Goal: Task Accomplishment & Management: Use online tool/utility

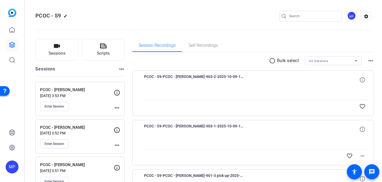
scroll to position [33, 0]
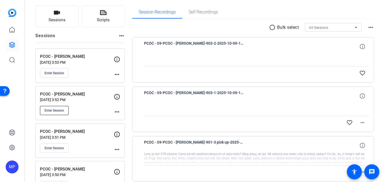
click at [55, 109] on span "Enter Session" at bounding box center [55, 110] width 20 height 4
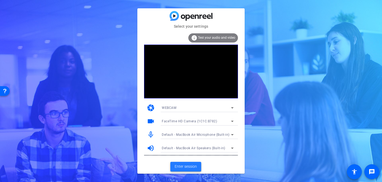
click at [187, 167] on span "Enter session" at bounding box center [186, 167] width 22 height 6
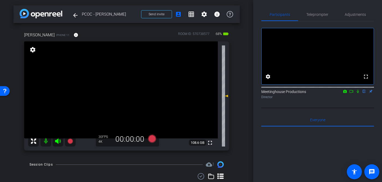
click at [352, 93] on icon at bounding box center [352, 91] width 4 height 4
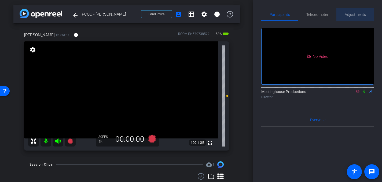
click at [354, 16] on span "Adjustments" at bounding box center [355, 15] width 21 height 4
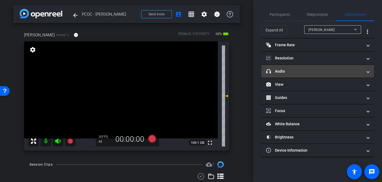
click at [294, 72] on mat-panel-title "headphone icon Audio" at bounding box center [314, 71] width 97 height 6
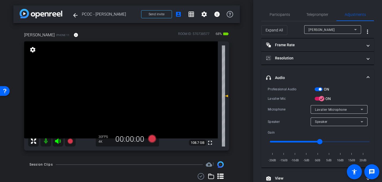
click at [132, 88] on video at bounding box center [121, 89] width 194 height 97
click at [128, 97] on video at bounding box center [121, 89] width 194 height 97
click at [131, 90] on video at bounding box center [121, 89] width 194 height 97
click at [153, 139] on icon at bounding box center [152, 139] width 8 height 8
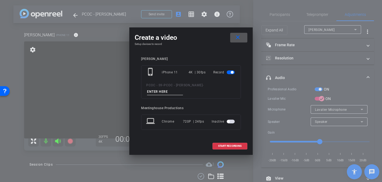
click at [183, 89] on input at bounding box center [165, 91] width 36 height 7
type input "904 - Clip 1"
click at [226, 145] on span "START RECORDING" at bounding box center [230, 146] width 24 height 3
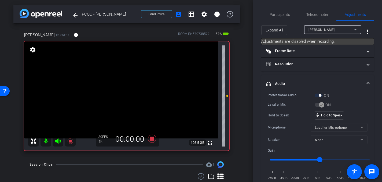
click at [132, 107] on video at bounding box center [121, 89] width 194 height 97
click at [124, 91] on video at bounding box center [121, 89] width 194 height 97
click at [128, 90] on video at bounding box center [121, 89] width 194 height 97
click at [129, 90] on video at bounding box center [121, 89] width 194 height 97
click at [130, 90] on video at bounding box center [121, 89] width 194 height 97
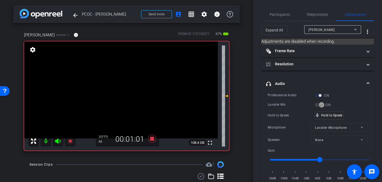
click at [130, 90] on video at bounding box center [121, 89] width 194 height 97
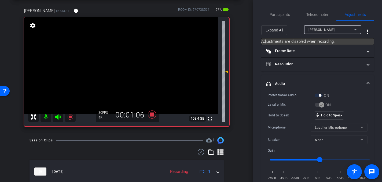
scroll to position [25, 0]
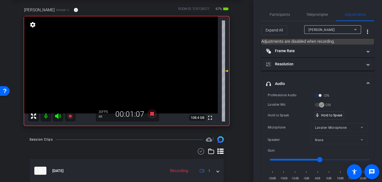
click at [129, 69] on video at bounding box center [121, 64] width 194 height 97
click at [128, 62] on video at bounding box center [121, 64] width 194 height 97
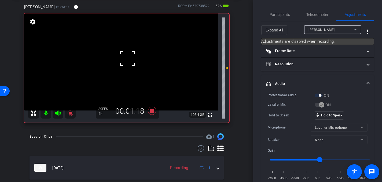
scroll to position [30, 0]
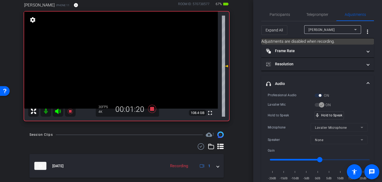
click at [130, 59] on video at bounding box center [121, 60] width 194 height 97
click at [129, 58] on video at bounding box center [121, 60] width 194 height 97
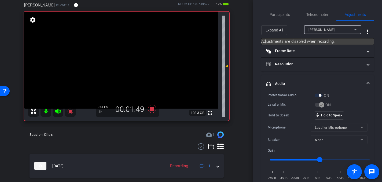
click at [129, 58] on video at bounding box center [121, 60] width 194 height 97
click at [132, 56] on video at bounding box center [121, 60] width 194 height 97
click at [129, 57] on video at bounding box center [121, 60] width 194 height 97
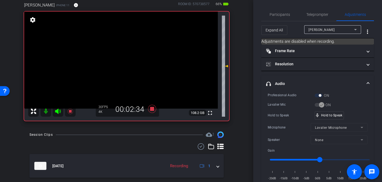
click at [129, 57] on video at bounding box center [121, 60] width 194 height 97
click at [129, 56] on video at bounding box center [121, 60] width 194 height 97
click at [132, 61] on video at bounding box center [121, 60] width 194 height 97
click at [133, 60] on video at bounding box center [121, 60] width 194 height 97
click at [127, 56] on video at bounding box center [121, 60] width 194 height 97
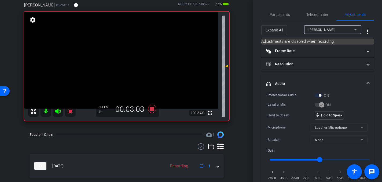
click at [129, 58] on video at bounding box center [121, 60] width 194 height 97
click at [126, 57] on video at bounding box center [121, 60] width 194 height 97
click at [130, 59] on video at bounding box center [121, 60] width 194 height 97
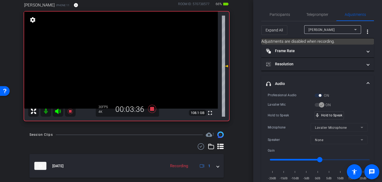
click at [128, 63] on video at bounding box center [121, 60] width 194 height 97
click at [131, 60] on video at bounding box center [121, 60] width 194 height 97
click at [130, 61] on video at bounding box center [121, 60] width 194 height 97
click at [132, 59] on video at bounding box center [121, 60] width 194 height 97
click at [131, 59] on video at bounding box center [121, 60] width 194 height 97
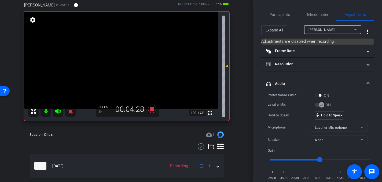
click at [128, 58] on video at bounding box center [121, 60] width 194 height 97
click at [134, 60] on video at bounding box center [121, 60] width 194 height 97
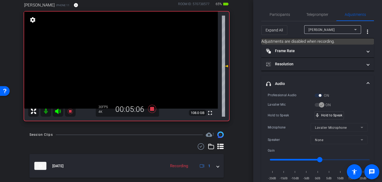
click at [134, 60] on video at bounding box center [121, 60] width 194 height 97
click at [128, 58] on video at bounding box center [121, 60] width 194 height 97
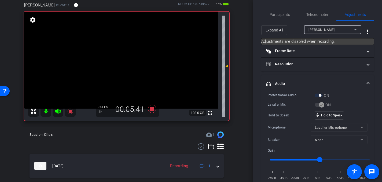
click at [128, 58] on video at bounding box center [121, 60] width 194 height 97
click at [130, 56] on video at bounding box center [121, 60] width 194 height 97
click at [127, 56] on video at bounding box center [121, 60] width 194 height 97
click at [128, 55] on video at bounding box center [121, 60] width 194 height 97
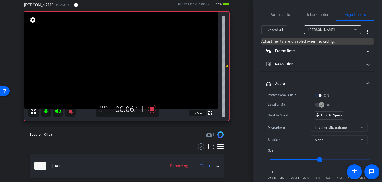
click at [130, 56] on video at bounding box center [121, 60] width 194 height 97
click at [130, 57] on video at bounding box center [121, 60] width 194 height 97
click at [129, 59] on video at bounding box center [121, 60] width 194 height 97
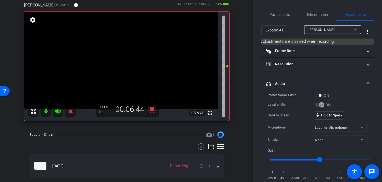
click at [132, 59] on video at bounding box center [121, 60] width 194 height 97
click at [130, 53] on video at bounding box center [121, 60] width 194 height 97
click at [136, 60] on video at bounding box center [121, 60] width 194 height 97
click at [132, 57] on video at bounding box center [121, 60] width 194 height 97
click at [129, 60] on video at bounding box center [121, 60] width 194 height 97
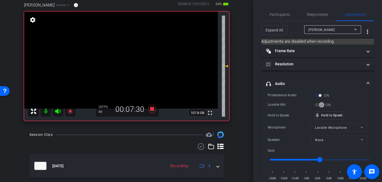
click at [129, 60] on video at bounding box center [121, 60] width 194 height 97
click at [129, 58] on video at bounding box center [121, 60] width 194 height 97
click at [131, 55] on video at bounding box center [121, 60] width 194 height 97
click at [128, 56] on video at bounding box center [121, 60] width 194 height 97
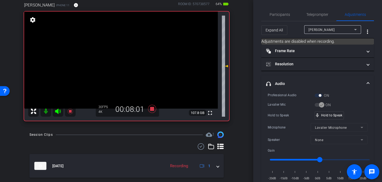
click at [131, 57] on video at bounding box center [121, 60] width 194 height 97
click at [128, 57] on video at bounding box center [121, 60] width 194 height 97
click at [129, 58] on video at bounding box center [121, 60] width 194 height 97
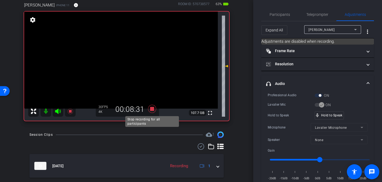
click at [153, 109] on icon at bounding box center [152, 109] width 8 height 8
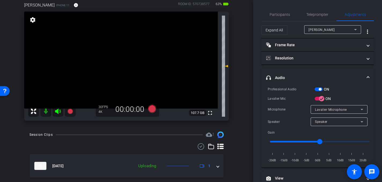
click at [127, 64] on video at bounding box center [121, 60] width 194 height 97
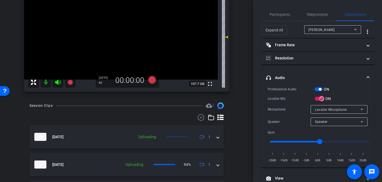
scroll to position [23, 0]
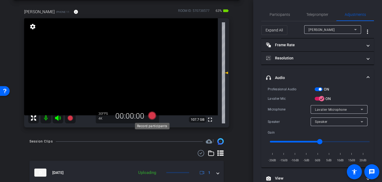
click at [153, 115] on icon at bounding box center [152, 115] width 8 height 8
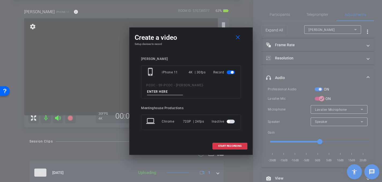
click at [183, 89] on input at bounding box center [165, 91] width 36 height 7
type input "904 - Clip 2"
click at [227, 145] on span "START RECORDING" at bounding box center [230, 146] width 24 height 3
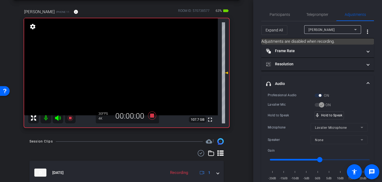
click at [134, 91] on video at bounding box center [121, 66] width 194 height 97
click at [129, 64] on video at bounding box center [121, 66] width 194 height 97
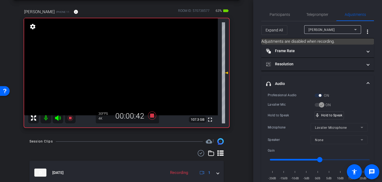
click at [131, 65] on video at bounding box center [121, 66] width 194 height 97
click at [133, 65] on video at bounding box center [121, 66] width 194 height 97
click at [128, 65] on video at bounding box center [121, 66] width 194 height 97
click at [128, 64] on video at bounding box center [121, 66] width 194 height 97
click at [133, 65] on video at bounding box center [121, 66] width 194 height 97
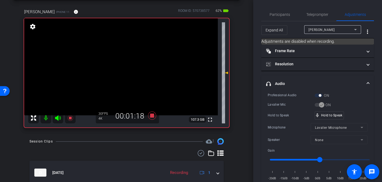
click at [133, 63] on video at bounding box center [121, 66] width 194 height 97
click at [131, 64] on video at bounding box center [121, 66] width 194 height 97
click at [129, 64] on video at bounding box center [121, 66] width 194 height 97
click at [134, 69] on video at bounding box center [121, 66] width 194 height 97
click at [131, 69] on video at bounding box center [121, 66] width 194 height 97
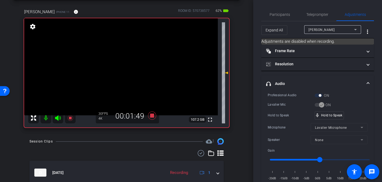
click at [128, 62] on video at bounding box center [121, 66] width 194 height 97
click at [132, 65] on video at bounding box center [121, 66] width 194 height 97
click at [132, 66] on video at bounding box center [121, 66] width 194 height 97
click at [131, 66] on video at bounding box center [121, 66] width 194 height 97
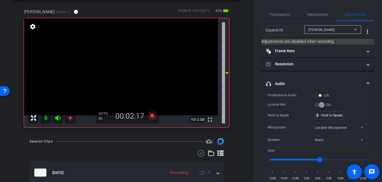
click at [124, 65] on video at bounding box center [121, 66] width 194 height 97
click at [126, 63] on video at bounding box center [121, 66] width 194 height 97
click at [129, 65] on video at bounding box center [121, 66] width 194 height 97
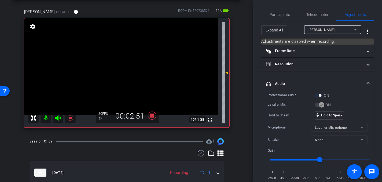
click at [137, 68] on video at bounding box center [121, 66] width 194 height 97
click at [133, 64] on video at bounding box center [121, 66] width 194 height 97
click at [127, 63] on video at bounding box center [121, 66] width 194 height 97
click at [128, 61] on video at bounding box center [121, 66] width 194 height 97
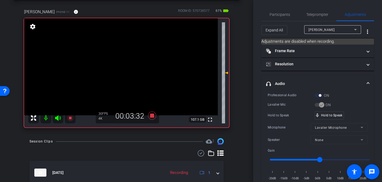
click at [125, 59] on video at bounding box center [121, 66] width 194 height 97
click at [131, 68] on video at bounding box center [121, 66] width 194 height 97
click at [131, 66] on video at bounding box center [121, 66] width 194 height 97
click at [128, 64] on video at bounding box center [121, 66] width 194 height 97
click at [132, 65] on video at bounding box center [121, 66] width 194 height 97
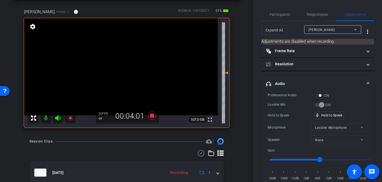
click at [132, 65] on video at bounding box center [121, 66] width 194 height 97
click at [129, 63] on video at bounding box center [121, 66] width 194 height 97
click at [122, 62] on video at bounding box center [121, 66] width 194 height 97
click at [129, 64] on video at bounding box center [121, 66] width 194 height 97
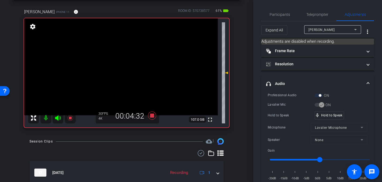
click at [137, 61] on video at bounding box center [121, 66] width 194 height 97
click at [127, 64] on video at bounding box center [121, 66] width 194 height 97
click at [131, 63] on video at bounding box center [121, 66] width 194 height 97
click at [132, 66] on video at bounding box center [121, 66] width 194 height 97
click at [129, 66] on video at bounding box center [121, 66] width 194 height 97
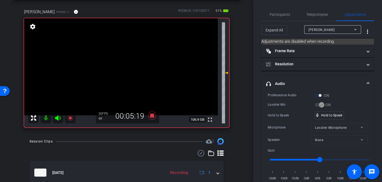
click at [127, 63] on video at bounding box center [121, 66] width 194 height 97
click at [126, 65] on video at bounding box center [121, 66] width 194 height 97
click at [121, 64] on video at bounding box center [121, 66] width 194 height 97
click at [131, 66] on video at bounding box center [121, 66] width 194 height 97
click at [130, 63] on video at bounding box center [121, 66] width 194 height 97
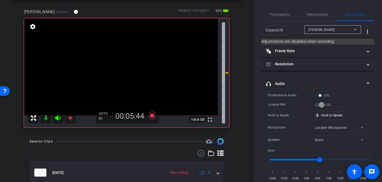
click at [137, 64] on video at bounding box center [121, 66] width 194 height 97
click at [132, 67] on video at bounding box center [121, 66] width 194 height 97
click at [133, 66] on video at bounding box center [121, 66] width 194 height 97
click at [131, 64] on video at bounding box center [121, 66] width 194 height 97
click at [130, 68] on video at bounding box center [121, 66] width 194 height 97
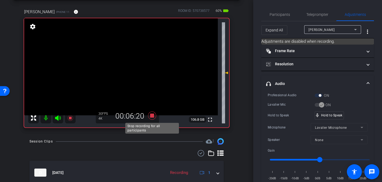
click at [152, 115] on icon at bounding box center [152, 115] width 8 height 8
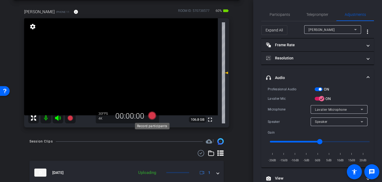
click at [150, 117] on icon at bounding box center [152, 115] width 8 height 8
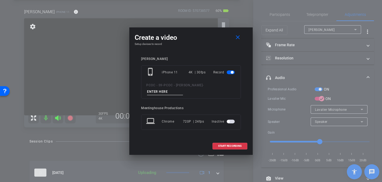
click at [183, 88] on input at bounding box center [165, 91] width 36 height 7
type input "904 - Clip 3"
click at [223, 145] on span "START RECORDING" at bounding box center [230, 146] width 24 height 3
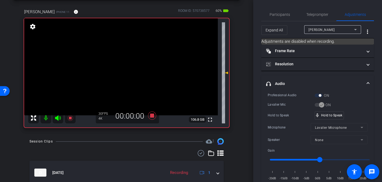
click at [127, 87] on video at bounding box center [121, 66] width 194 height 97
click at [331, 112] on div "mic_none Speaking..." at bounding box center [327, 115] width 24 height 8
click at [126, 79] on video at bounding box center [121, 66] width 194 height 97
click at [129, 74] on video at bounding box center [121, 66] width 194 height 97
click at [137, 65] on video at bounding box center [121, 66] width 194 height 97
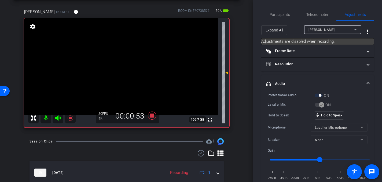
click at [129, 66] on video at bounding box center [121, 66] width 194 height 97
click at [129, 67] on video at bounding box center [121, 66] width 194 height 97
click at [128, 63] on video at bounding box center [121, 66] width 194 height 97
click at [129, 64] on video at bounding box center [121, 66] width 194 height 97
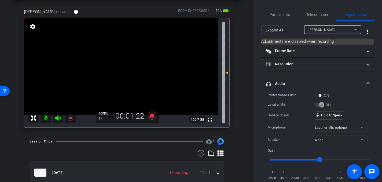
click at [129, 63] on video at bounding box center [121, 66] width 194 height 97
click at [133, 64] on video at bounding box center [121, 66] width 194 height 97
click at [131, 64] on video at bounding box center [121, 66] width 194 height 97
click at [135, 65] on video at bounding box center [121, 66] width 194 height 97
click at [130, 64] on video at bounding box center [121, 66] width 194 height 97
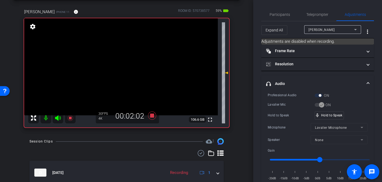
click at [133, 64] on video at bounding box center [121, 66] width 194 height 97
click at [132, 64] on video at bounding box center [121, 66] width 194 height 97
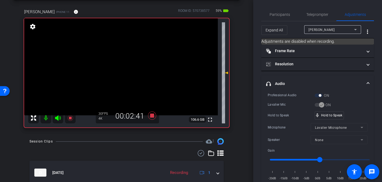
click at [132, 64] on video at bounding box center [121, 66] width 194 height 97
click at [129, 68] on video at bounding box center [121, 66] width 194 height 97
click at [137, 69] on video at bounding box center [121, 66] width 194 height 97
click at [136, 67] on video at bounding box center [121, 66] width 194 height 97
click at [130, 63] on video at bounding box center [121, 66] width 194 height 97
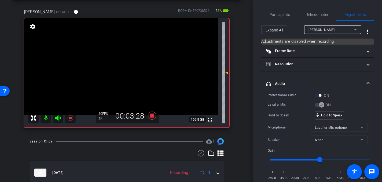
click at [130, 63] on video at bounding box center [121, 66] width 194 height 97
click at [134, 67] on video at bounding box center [121, 66] width 194 height 97
click at [135, 64] on video at bounding box center [121, 66] width 194 height 97
click at [132, 63] on video at bounding box center [121, 66] width 194 height 97
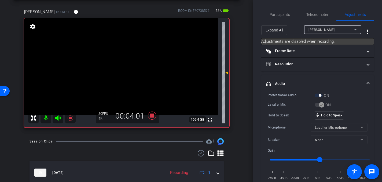
click at [132, 63] on video at bounding box center [121, 66] width 194 height 97
click at [129, 63] on video at bounding box center [121, 66] width 194 height 97
click at [132, 64] on video at bounding box center [121, 66] width 194 height 97
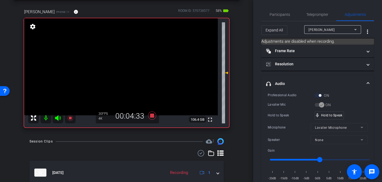
click at [132, 64] on video at bounding box center [121, 66] width 194 height 97
click at [134, 66] on video at bounding box center [121, 66] width 194 height 97
click at [135, 66] on video at bounding box center [121, 66] width 194 height 97
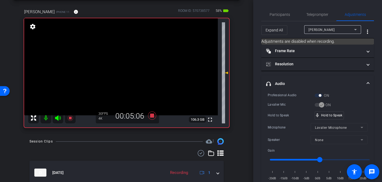
click at [135, 66] on video at bounding box center [121, 66] width 194 height 97
click at [134, 66] on video at bounding box center [121, 66] width 194 height 97
click at [127, 60] on video at bounding box center [121, 66] width 194 height 97
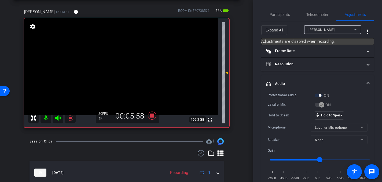
click at [132, 64] on video at bounding box center [121, 66] width 194 height 97
click at [136, 67] on video at bounding box center [121, 66] width 194 height 97
click at [131, 64] on video at bounding box center [121, 66] width 194 height 97
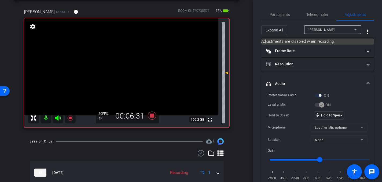
click at [131, 64] on video at bounding box center [121, 66] width 194 height 97
click at [131, 70] on video at bounding box center [121, 66] width 194 height 97
click at [131, 65] on video at bounding box center [121, 66] width 194 height 97
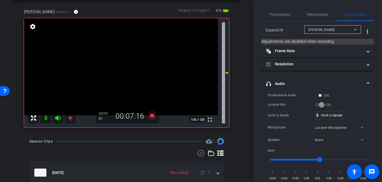
click at [131, 65] on video at bounding box center [121, 66] width 194 height 97
click at [134, 66] on video at bounding box center [121, 66] width 194 height 97
click at [128, 64] on video at bounding box center [121, 66] width 194 height 97
click at [127, 65] on video at bounding box center [121, 66] width 194 height 97
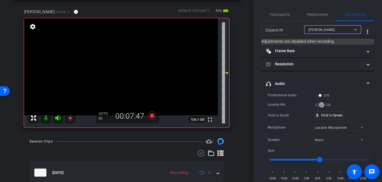
click at [129, 63] on video at bounding box center [121, 66] width 194 height 97
click at [130, 63] on video at bounding box center [121, 66] width 194 height 97
click at [129, 65] on video at bounding box center [121, 66] width 194 height 97
click at [132, 62] on video at bounding box center [121, 66] width 194 height 97
click at [133, 70] on video at bounding box center [121, 66] width 194 height 97
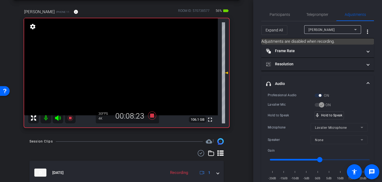
click at [131, 65] on video at bounding box center [121, 66] width 194 height 97
click at [134, 67] on video at bounding box center [121, 66] width 194 height 97
click at [135, 64] on video at bounding box center [121, 66] width 194 height 97
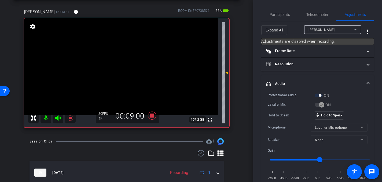
click at [135, 64] on video at bounding box center [121, 66] width 194 height 97
click at [133, 66] on video at bounding box center [121, 66] width 194 height 97
click at [125, 65] on video at bounding box center [121, 66] width 194 height 97
click at [129, 66] on video at bounding box center [121, 66] width 194 height 97
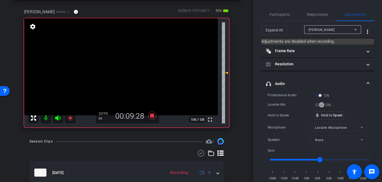
click at [133, 66] on video at bounding box center [121, 66] width 194 height 97
click at [132, 65] on video at bounding box center [121, 66] width 194 height 97
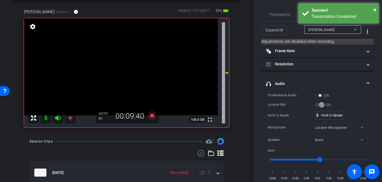
click at [132, 65] on video at bounding box center [121, 66] width 194 height 97
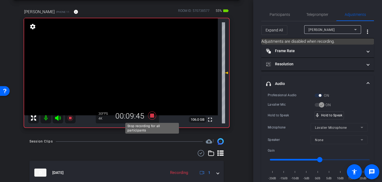
click at [153, 116] on icon at bounding box center [152, 115] width 8 height 8
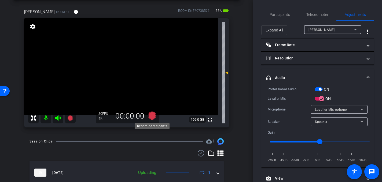
click at [153, 115] on icon at bounding box center [152, 115] width 8 height 8
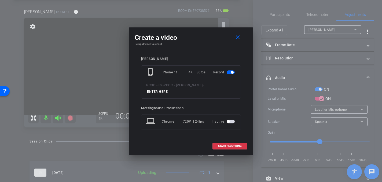
click at [183, 88] on input at bounding box center [165, 91] width 36 height 7
type input "904 - Clip 4"
click at [226, 145] on span "START RECORDING" at bounding box center [230, 146] width 24 height 3
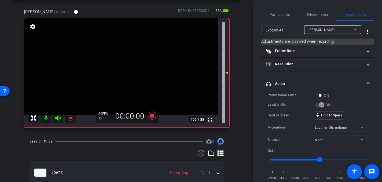
click at [114, 82] on video at bounding box center [121, 66] width 194 height 97
click at [132, 61] on video at bounding box center [121, 66] width 194 height 97
click at [127, 68] on video at bounding box center [121, 66] width 194 height 97
click at [130, 65] on video at bounding box center [121, 66] width 194 height 97
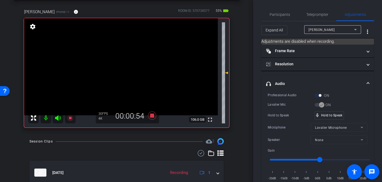
click at [130, 66] on video at bounding box center [121, 66] width 194 height 97
click at [128, 65] on video at bounding box center [121, 66] width 194 height 97
click at [132, 67] on video at bounding box center [121, 66] width 194 height 97
click at [131, 67] on video at bounding box center [121, 66] width 194 height 97
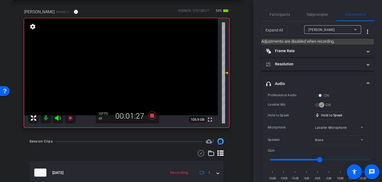
click at [131, 67] on video at bounding box center [121, 66] width 194 height 97
click at [129, 63] on video at bounding box center [121, 66] width 194 height 97
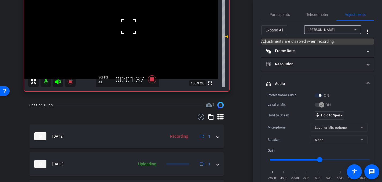
scroll to position [19, 0]
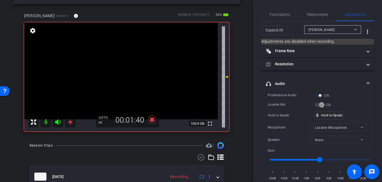
click at [131, 70] on video at bounding box center [121, 70] width 194 height 97
click at [127, 69] on video at bounding box center [121, 70] width 194 height 97
click at [127, 68] on video at bounding box center [121, 70] width 194 height 97
click at [131, 70] on video at bounding box center [121, 70] width 194 height 97
click at [128, 66] on video at bounding box center [121, 70] width 194 height 97
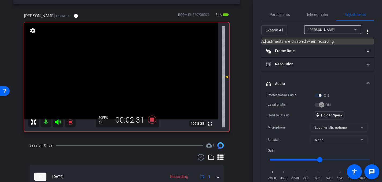
click at [128, 68] on video at bounding box center [121, 70] width 194 height 97
click at [129, 73] on video at bounding box center [121, 70] width 194 height 97
click at [129, 72] on video at bounding box center [121, 70] width 194 height 97
click at [131, 68] on video at bounding box center [121, 70] width 194 height 97
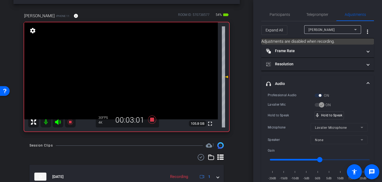
click at [129, 68] on video at bounding box center [121, 70] width 194 height 97
click at [135, 71] on video at bounding box center [121, 70] width 194 height 97
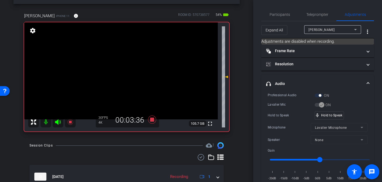
click at [135, 71] on video at bounding box center [121, 70] width 194 height 97
click at [130, 71] on video at bounding box center [121, 70] width 194 height 97
click at [129, 69] on video at bounding box center [121, 70] width 194 height 97
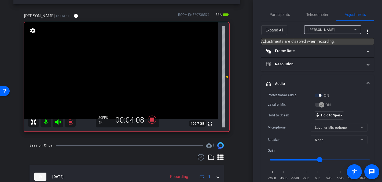
click at [131, 70] on video at bounding box center [121, 70] width 194 height 97
click at [129, 66] on video at bounding box center [121, 70] width 194 height 97
click at [136, 66] on video at bounding box center [121, 70] width 194 height 97
click at [133, 66] on video at bounding box center [121, 70] width 194 height 97
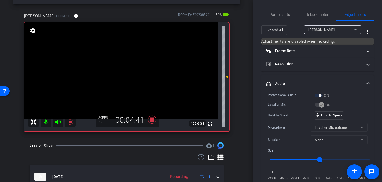
click at [125, 66] on video at bounding box center [121, 70] width 194 height 97
click at [136, 64] on video at bounding box center [121, 70] width 194 height 97
click at [131, 71] on video at bounding box center [121, 70] width 194 height 97
click at [133, 71] on video at bounding box center [121, 70] width 194 height 97
click at [135, 68] on video at bounding box center [121, 70] width 194 height 97
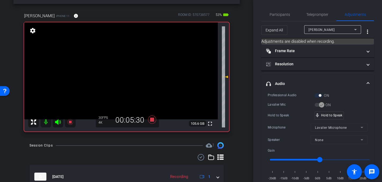
click at [135, 70] on video at bounding box center [121, 70] width 194 height 97
click at [132, 68] on video at bounding box center [121, 70] width 194 height 97
click at [135, 69] on video at bounding box center [121, 70] width 194 height 97
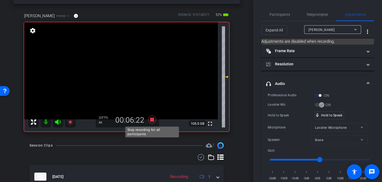
click at [152, 118] on icon at bounding box center [152, 119] width 8 height 8
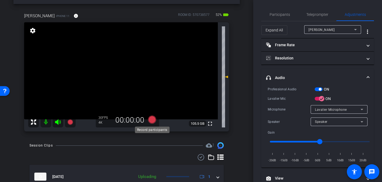
click at [152, 118] on icon at bounding box center [152, 119] width 8 height 8
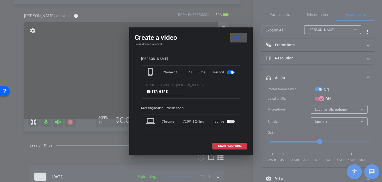
click at [183, 89] on input at bounding box center [165, 91] width 36 height 7
type input "904 - Clip 5"
click at [224, 145] on span "START RECORDING" at bounding box center [230, 146] width 24 height 3
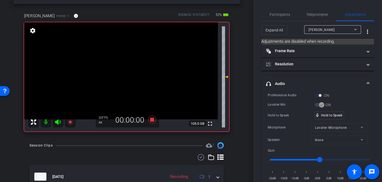
click at [118, 92] on video at bounding box center [121, 70] width 194 height 97
click at [134, 74] on video at bounding box center [121, 70] width 194 height 97
click at [134, 71] on video at bounding box center [121, 70] width 194 height 97
click at [131, 69] on video at bounding box center [121, 70] width 194 height 97
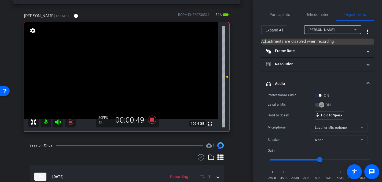
click at [131, 69] on video at bounding box center [121, 70] width 194 height 97
click at [125, 68] on video at bounding box center [121, 70] width 194 height 97
click at [128, 68] on video at bounding box center [121, 70] width 194 height 97
click at [137, 69] on video at bounding box center [121, 70] width 194 height 97
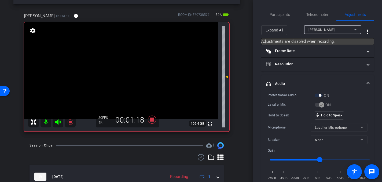
click at [135, 70] on video at bounding box center [121, 70] width 194 height 97
click at [129, 68] on video at bounding box center [121, 70] width 194 height 97
click at [127, 66] on video at bounding box center [121, 70] width 194 height 97
click at [131, 70] on video at bounding box center [121, 70] width 194 height 97
click at [129, 67] on video at bounding box center [121, 70] width 194 height 97
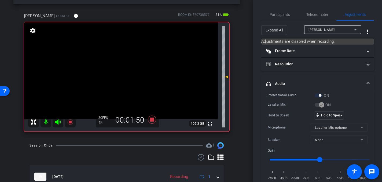
click at [131, 69] on video at bounding box center [121, 70] width 194 height 97
click at [134, 71] on video at bounding box center [121, 70] width 194 height 97
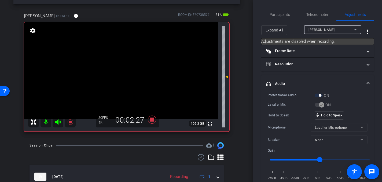
click at [134, 71] on video at bounding box center [121, 70] width 194 height 97
click at [132, 70] on video at bounding box center [121, 70] width 194 height 97
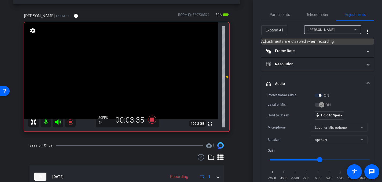
click at [122, 66] on video at bounding box center [121, 70] width 194 height 97
click at [131, 70] on video at bounding box center [121, 70] width 194 height 97
click at [132, 64] on video at bounding box center [121, 70] width 194 height 97
click at [133, 70] on video at bounding box center [121, 70] width 194 height 97
click at [134, 67] on video at bounding box center [121, 70] width 194 height 97
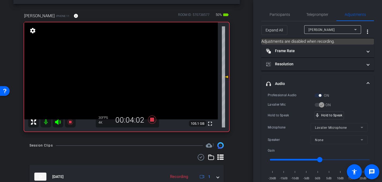
click at [133, 67] on video at bounding box center [121, 70] width 194 height 97
click at [135, 69] on video at bounding box center [121, 70] width 194 height 97
click at [134, 69] on video at bounding box center [121, 70] width 194 height 97
click at [135, 69] on video at bounding box center [121, 70] width 194 height 97
click at [134, 68] on video at bounding box center [121, 70] width 194 height 97
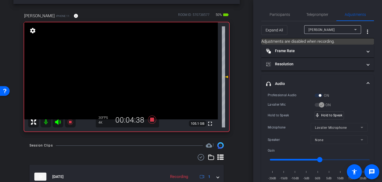
click at [134, 68] on video at bounding box center [121, 70] width 194 height 97
click at [143, 73] on video at bounding box center [121, 70] width 194 height 97
click at [128, 71] on video at bounding box center [121, 70] width 194 height 97
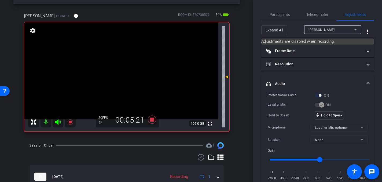
click at [123, 71] on video at bounding box center [121, 70] width 194 height 97
click at [131, 71] on video at bounding box center [121, 70] width 194 height 97
click at [132, 70] on video at bounding box center [121, 70] width 194 height 97
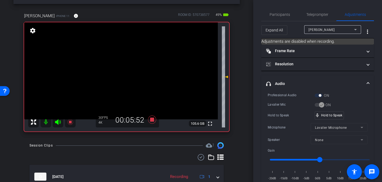
click at [132, 70] on video at bounding box center [121, 70] width 194 height 97
click at [130, 70] on video at bounding box center [121, 70] width 194 height 97
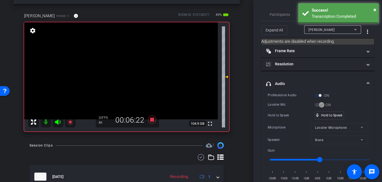
click at [135, 70] on video at bounding box center [121, 70] width 194 height 97
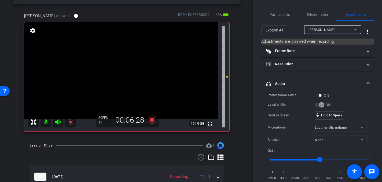
click at [131, 69] on video at bounding box center [121, 70] width 194 height 97
click at [129, 69] on video at bounding box center [121, 70] width 194 height 97
click at [153, 120] on icon at bounding box center [152, 119] width 8 height 8
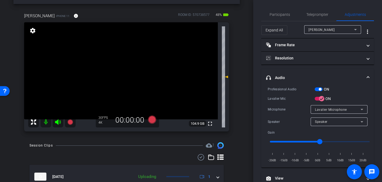
click at [132, 85] on video at bounding box center [121, 70] width 194 height 97
click at [153, 119] on icon at bounding box center [152, 119] width 8 height 8
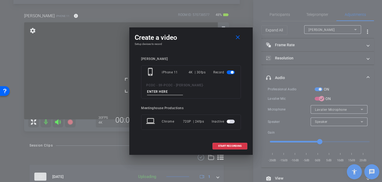
click at [183, 89] on input at bounding box center [165, 91] width 36 height 7
type input "904 - Clip 6"
click at [223, 145] on span "START RECORDING" at bounding box center [230, 146] width 24 height 3
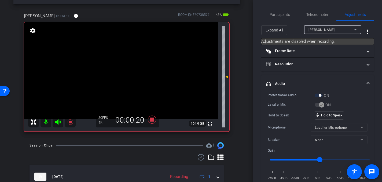
click at [133, 72] on video at bounding box center [121, 70] width 194 height 97
click at [129, 68] on video at bounding box center [121, 70] width 194 height 97
click at [126, 69] on video at bounding box center [121, 70] width 194 height 97
click at [128, 69] on video at bounding box center [121, 70] width 194 height 97
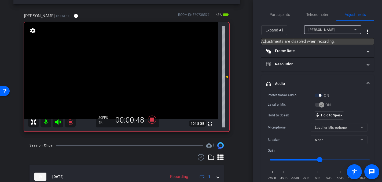
click at [130, 70] on video at bounding box center [121, 70] width 194 height 97
click at [132, 70] on video at bounding box center [121, 70] width 194 height 97
click at [128, 69] on video at bounding box center [121, 70] width 194 height 97
click at [131, 70] on video at bounding box center [121, 70] width 194 height 97
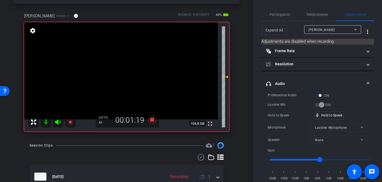
click at [132, 70] on video at bounding box center [121, 70] width 194 height 97
click at [133, 71] on video at bounding box center [121, 70] width 194 height 97
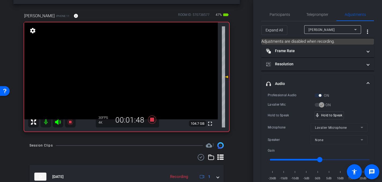
click at [131, 71] on video at bounding box center [121, 70] width 194 height 97
click at [129, 69] on video at bounding box center [121, 70] width 194 height 97
click at [134, 69] on video at bounding box center [121, 70] width 194 height 97
click at [128, 70] on video at bounding box center [121, 70] width 194 height 97
click at [128, 67] on video at bounding box center [121, 70] width 194 height 97
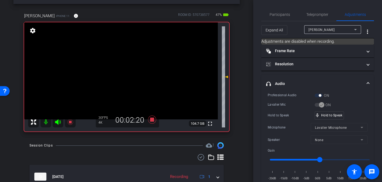
click at [131, 68] on video at bounding box center [121, 70] width 194 height 97
click at [131, 69] on video at bounding box center [121, 70] width 194 height 97
click at [133, 68] on video at bounding box center [121, 70] width 194 height 97
click at [128, 68] on video at bounding box center [121, 70] width 194 height 97
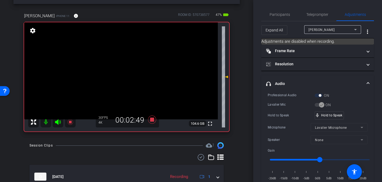
click at [128, 68] on video at bounding box center [121, 70] width 194 height 97
click at [132, 68] on video at bounding box center [121, 70] width 194 height 97
click at [128, 70] on video at bounding box center [121, 70] width 194 height 97
click at [132, 71] on video at bounding box center [121, 70] width 194 height 97
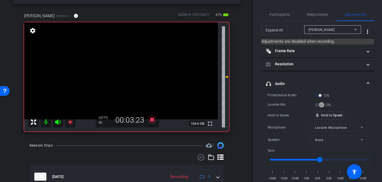
click at [129, 68] on video at bounding box center [121, 70] width 194 height 97
click at [127, 67] on video at bounding box center [121, 70] width 194 height 97
click at [132, 72] on video at bounding box center [121, 70] width 194 height 97
click at [129, 68] on video at bounding box center [121, 70] width 194 height 97
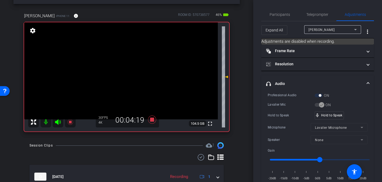
click at [132, 68] on video at bounding box center [121, 70] width 194 height 97
click at [128, 69] on video at bounding box center [121, 70] width 194 height 97
click at [131, 69] on video at bounding box center [121, 70] width 194 height 97
click at [132, 66] on video at bounding box center [121, 70] width 194 height 97
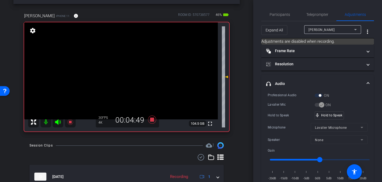
click at [131, 66] on video at bounding box center [121, 70] width 194 height 97
click at [136, 68] on video at bounding box center [121, 70] width 194 height 97
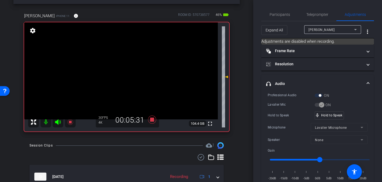
click at [129, 71] on video at bounding box center [121, 70] width 194 height 97
click at [128, 65] on video at bounding box center [121, 70] width 194 height 97
click at [131, 70] on video at bounding box center [121, 70] width 194 height 97
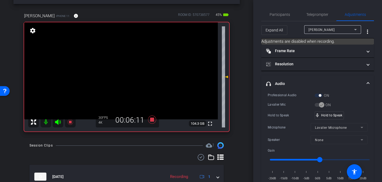
click at [130, 69] on video at bounding box center [121, 70] width 194 height 97
click at [131, 67] on video at bounding box center [121, 70] width 194 height 97
click at [133, 68] on video at bounding box center [121, 70] width 194 height 97
click at [135, 68] on video at bounding box center [121, 70] width 194 height 97
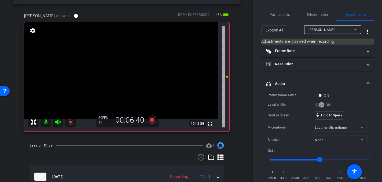
click at [134, 67] on video at bounding box center [121, 70] width 194 height 97
click at [131, 70] on video at bounding box center [121, 70] width 194 height 97
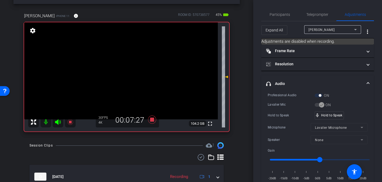
click at [131, 69] on video at bounding box center [121, 70] width 194 height 97
click at [130, 69] on video at bounding box center [121, 70] width 194 height 97
click at [132, 69] on video at bounding box center [121, 70] width 194 height 97
click at [132, 68] on video at bounding box center [121, 70] width 194 height 97
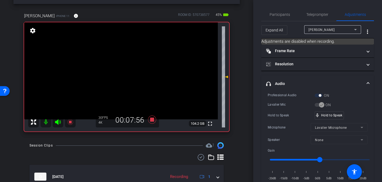
click at [135, 69] on video at bounding box center [121, 70] width 194 height 97
click at [131, 68] on video at bounding box center [121, 70] width 194 height 97
click at [153, 118] on icon at bounding box center [152, 119] width 8 height 8
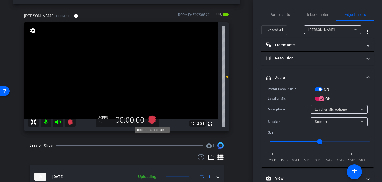
click at [153, 120] on icon at bounding box center [152, 119] width 8 height 8
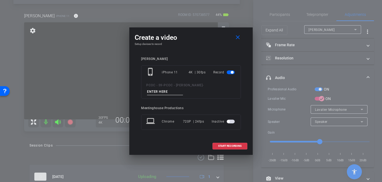
click at [183, 88] on input at bounding box center [165, 91] width 36 height 7
type input "904 - Clip 7"
click at [226, 145] on span "START RECORDING" at bounding box center [230, 146] width 24 height 3
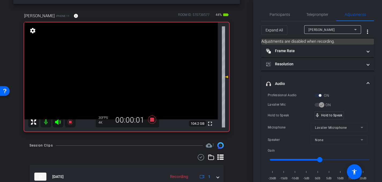
click at [133, 64] on video at bounding box center [121, 70] width 194 height 97
click at [127, 68] on video at bounding box center [121, 70] width 194 height 97
click at [133, 70] on video at bounding box center [121, 70] width 194 height 97
click at [131, 69] on video at bounding box center [121, 70] width 194 height 97
click at [131, 70] on video at bounding box center [121, 70] width 194 height 97
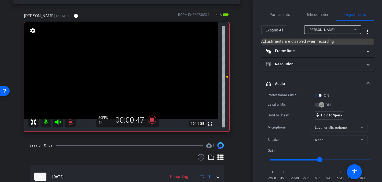
click at [129, 71] on video at bounding box center [121, 70] width 194 height 97
click at [133, 71] on video at bounding box center [121, 70] width 194 height 97
click at [131, 73] on video at bounding box center [121, 70] width 194 height 97
click at [132, 66] on video at bounding box center [121, 70] width 194 height 97
click at [132, 68] on video at bounding box center [121, 70] width 194 height 97
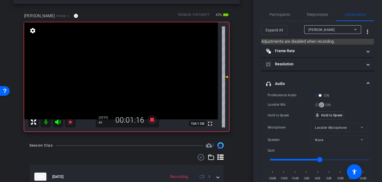
click at [132, 69] on video at bounding box center [121, 70] width 194 height 97
click at [131, 70] on video at bounding box center [121, 70] width 194 height 97
click at [135, 70] on video at bounding box center [121, 70] width 194 height 97
click at [132, 68] on video at bounding box center [121, 70] width 194 height 97
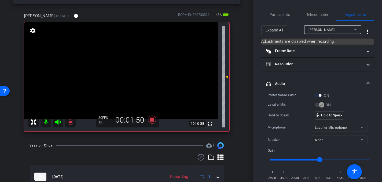
click at [134, 69] on video at bounding box center [121, 70] width 194 height 97
click at [128, 70] on video at bounding box center [121, 70] width 194 height 97
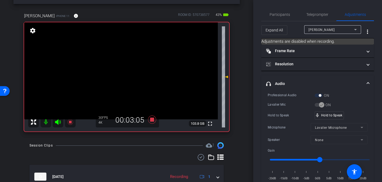
click at [131, 69] on video at bounding box center [121, 70] width 194 height 97
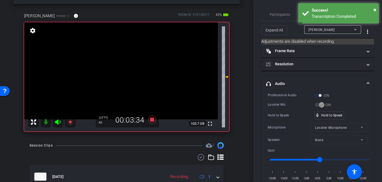
click at [131, 69] on video at bounding box center [121, 70] width 194 height 97
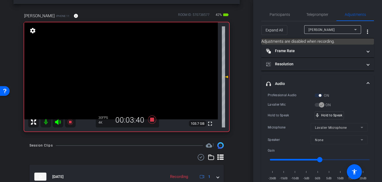
click at [131, 69] on video at bounding box center [121, 70] width 194 height 97
click at [130, 69] on video at bounding box center [121, 70] width 194 height 97
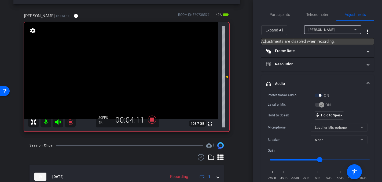
click at [130, 69] on video at bounding box center [121, 70] width 194 height 97
click at [134, 68] on video at bounding box center [121, 70] width 194 height 97
click at [133, 68] on video at bounding box center [121, 70] width 194 height 97
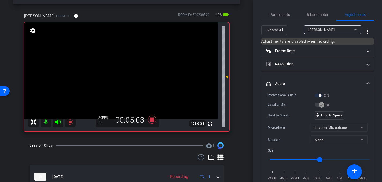
click at [134, 66] on video at bounding box center [121, 70] width 194 height 97
click at [131, 70] on video at bounding box center [121, 70] width 194 height 97
click at [132, 68] on video at bounding box center [121, 70] width 194 height 97
click at [133, 68] on video at bounding box center [121, 70] width 194 height 97
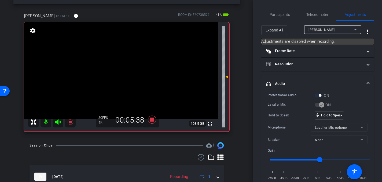
click at [132, 69] on video at bounding box center [121, 70] width 194 height 97
click at [131, 70] on video at bounding box center [121, 70] width 194 height 97
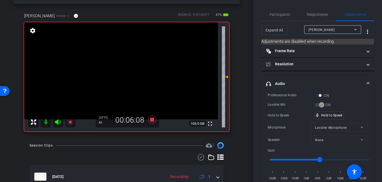
click at [130, 69] on video at bounding box center [121, 70] width 194 height 97
click at [131, 70] on video at bounding box center [121, 70] width 194 height 97
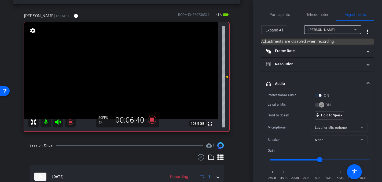
click at [139, 74] on video at bounding box center [121, 70] width 194 height 97
click at [128, 70] on video at bounding box center [121, 70] width 194 height 97
click at [131, 69] on video at bounding box center [121, 70] width 194 height 97
click at [152, 119] on icon at bounding box center [152, 119] width 8 height 8
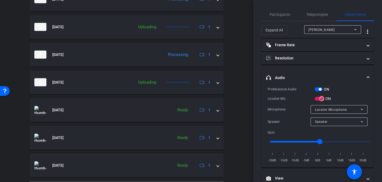
scroll to position [294, 0]
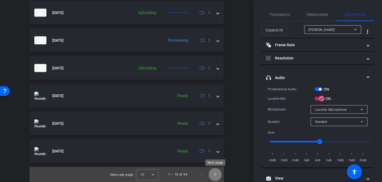
click at [218, 170] on span "Next page" at bounding box center [215, 174] width 13 height 13
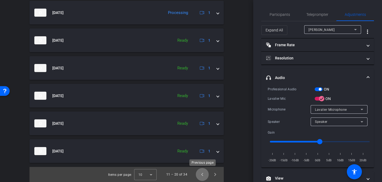
click at [204, 175] on span "Previous page" at bounding box center [202, 174] width 13 height 13
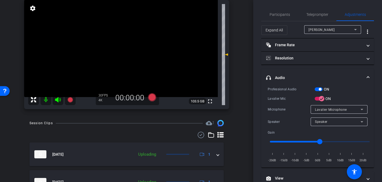
scroll to position [44, 0]
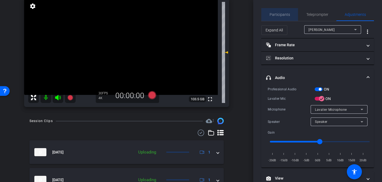
click at [284, 15] on span "Participants" at bounding box center [280, 15] width 20 height 4
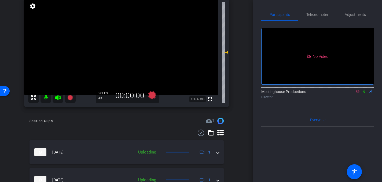
click at [365, 90] on icon at bounding box center [365, 91] width 2 height 3
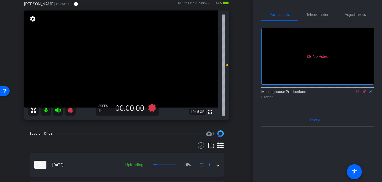
scroll to position [32, 0]
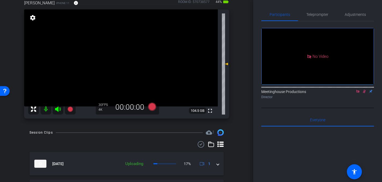
click at [46, 109] on mat-icon at bounding box center [46, 109] width 11 height 11
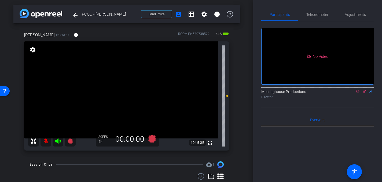
scroll to position [294, 0]
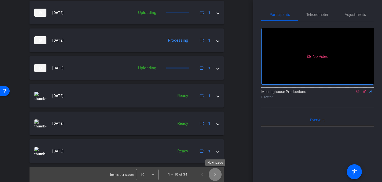
click at [215, 175] on span "Next page" at bounding box center [215, 174] width 13 height 13
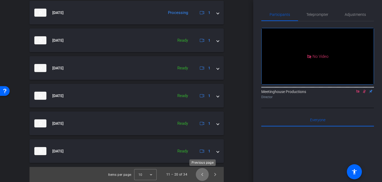
click at [202, 172] on span "Previous page" at bounding box center [202, 174] width 13 height 13
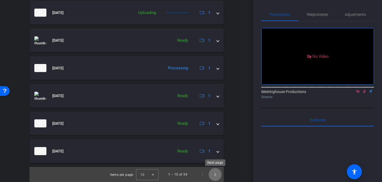
click at [216, 175] on span "Next page" at bounding box center [215, 174] width 13 height 13
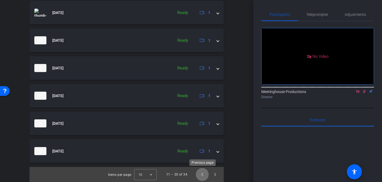
click at [201, 174] on span "Previous page" at bounding box center [202, 174] width 13 height 13
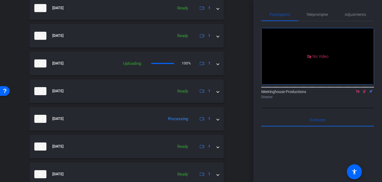
scroll to position [275, 0]
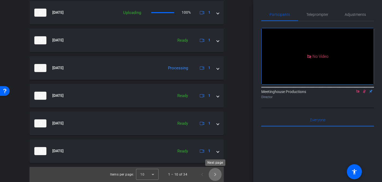
click at [215, 175] on span "Next page" at bounding box center [215, 174] width 13 height 13
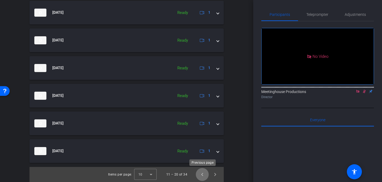
click at [203, 172] on span "Previous page" at bounding box center [202, 174] width 13 height 13
click at [215, 174] on span "Next page" at bounding box center [215, 174] width 13 height 13
click at [201, 174] on span "Previous page" at bounding box center [202, 174] width 13 height 13
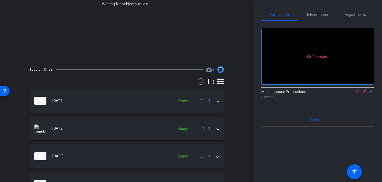
scroll to position [62, 0]
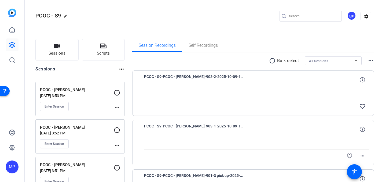
scroll to position [33, 0]
